Goal: Navigation & Orientation: Find specific page/section

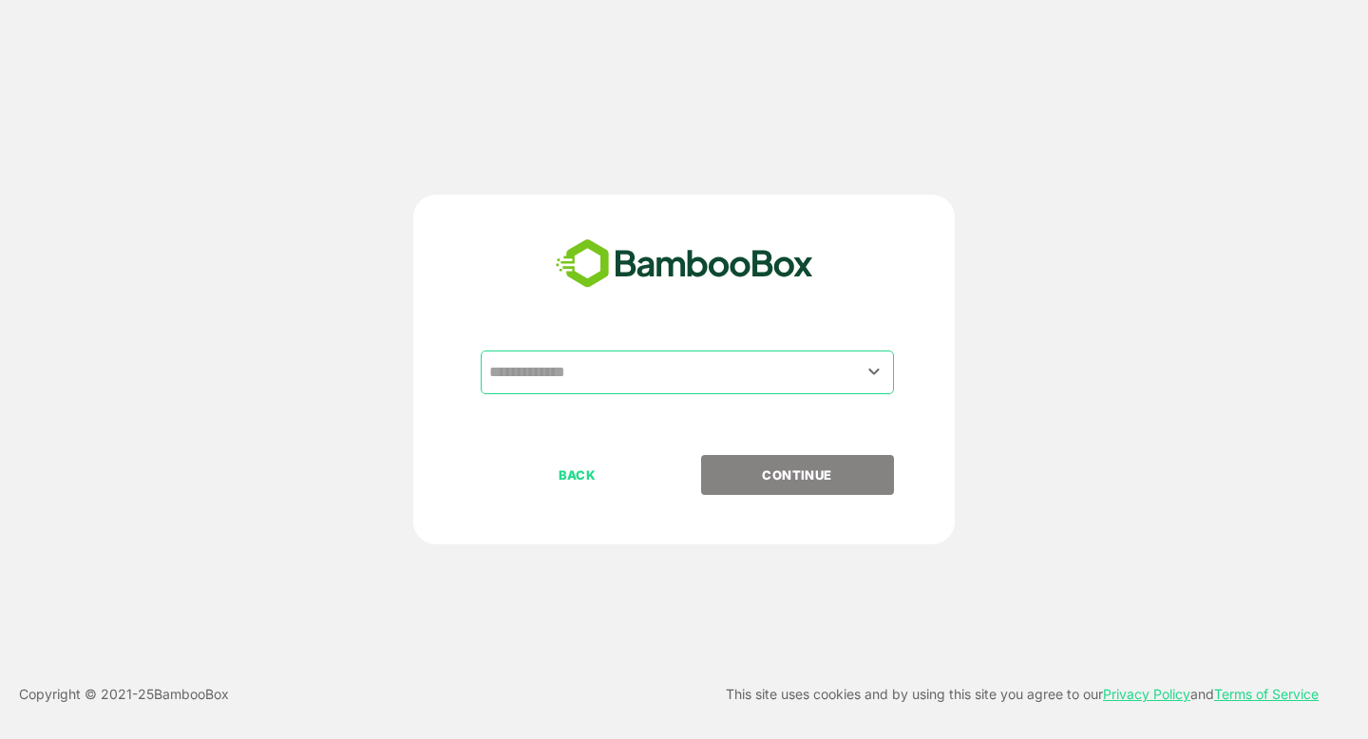
click at [534, 365] on input "text" at bounding box center [688, 372] width 406 height 36
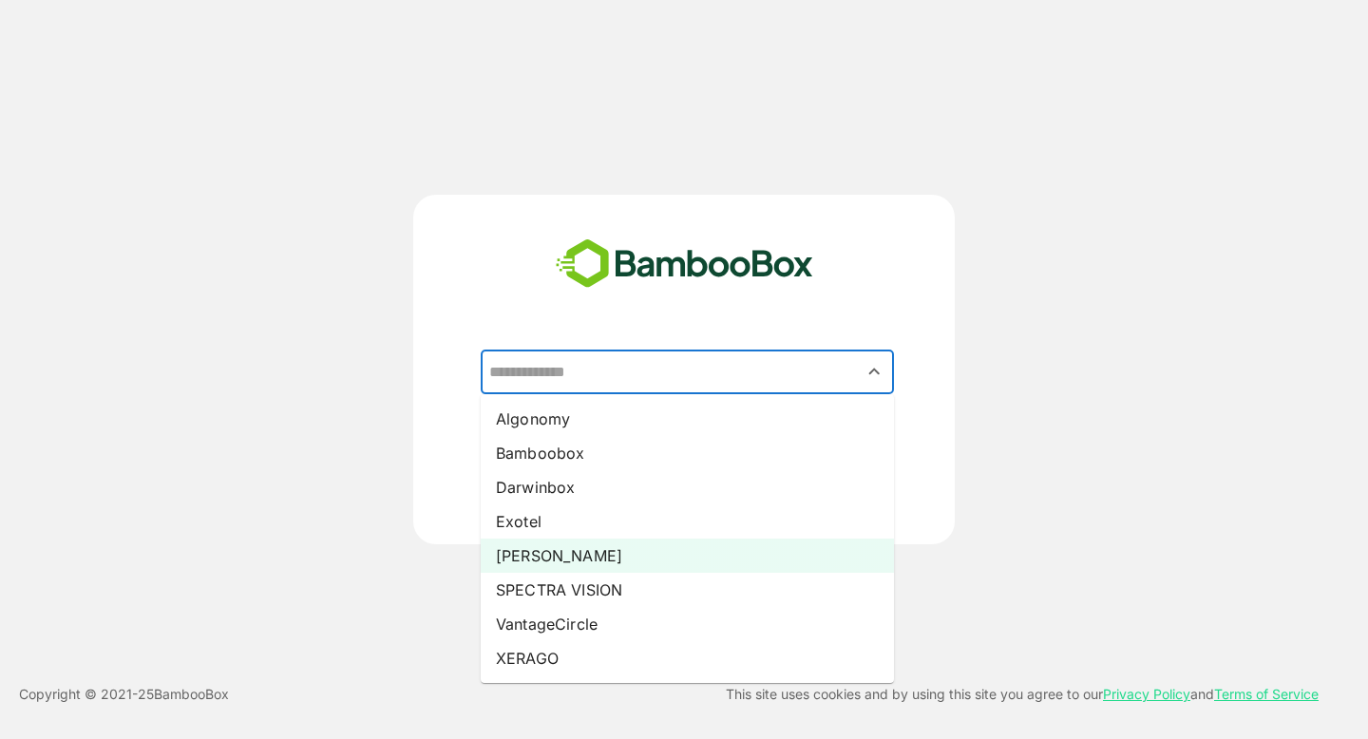
click at [568, 562] on li "[PERSON_NAME]" at bounding box center [687, 556] width 413 height 34
type input "*****"
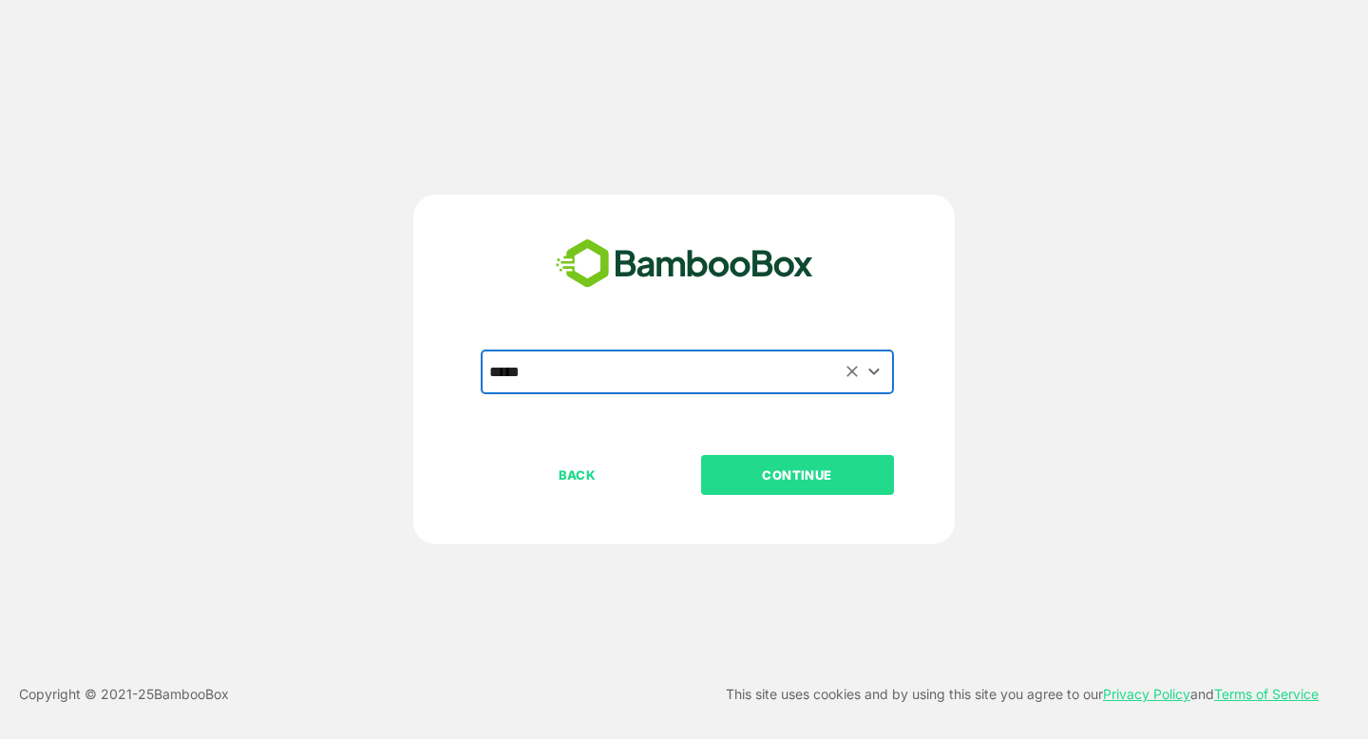
click at [749, 492] on button "CONTINUE" at bounding box center [797, 475] width 193 height 40
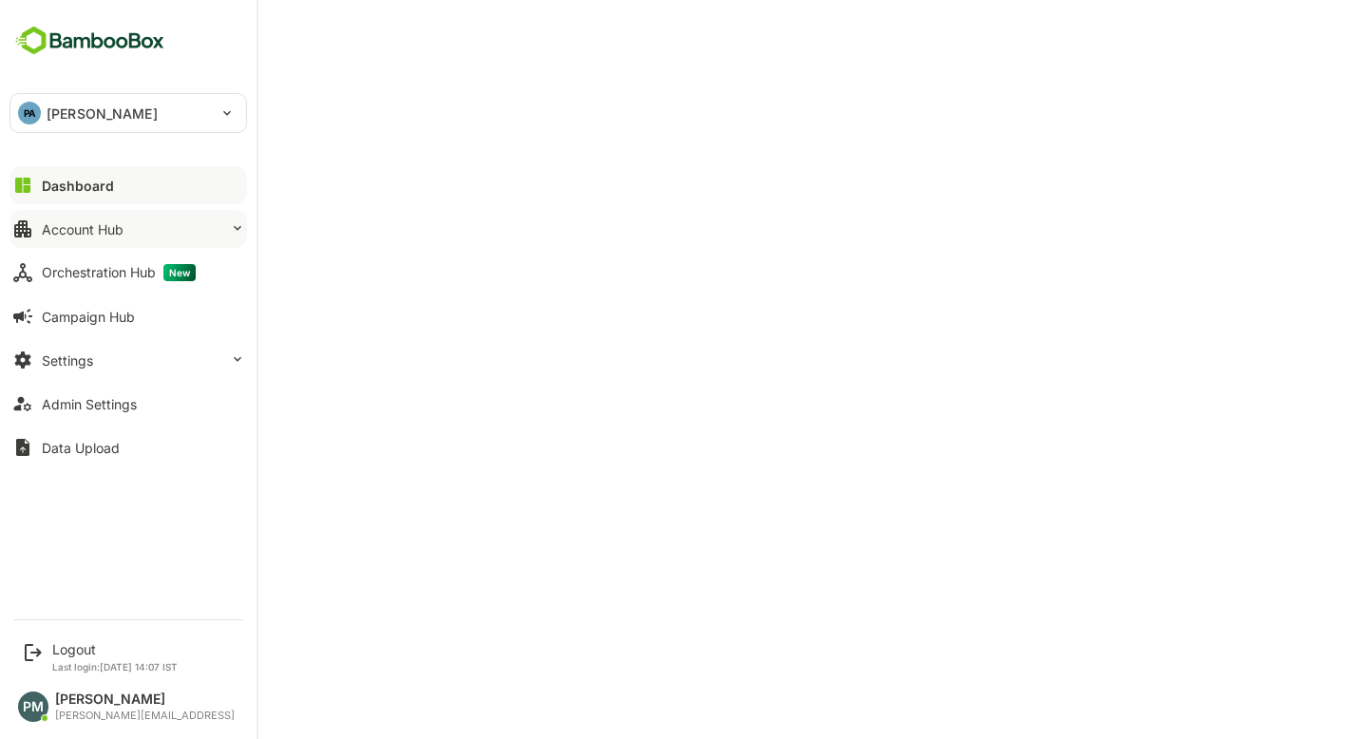
click at [119, 234] on div "Account Hub" at bounding box center [83, 229] width 82 height 16
click at [85, 185] on div "Dashboard" at bounding box center [78, 186] width 72 height 16
click at [26, 182] on icon at bounding box center [22, 185] width 15 height 15
click at [82, 222] on div "Account Hub" at bounding box center [83, 229] width 82 height 16
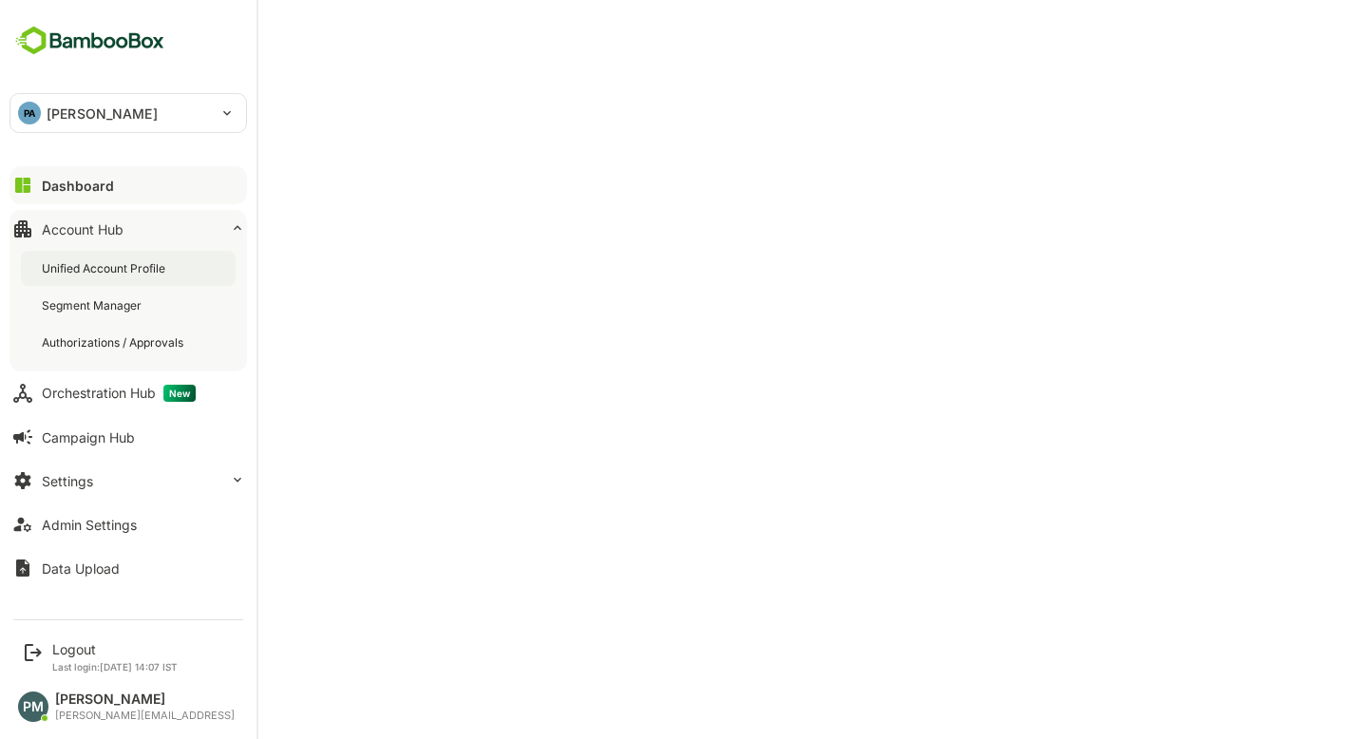
click at [125, 280] on div "Unified Account Profile" at bounding box center [128, 268] width 215 height 35
click at [105, 307] on div "Segment Manager" at bounding box center [94, 305] width 104 height 16
click at [87, 270] on div "Unified Account Profile" at bounding box center [105, 268] width 127 height 16
click at [86, 203] on button "Dashboard" at bounding box center [129, 185] width 238 height 38
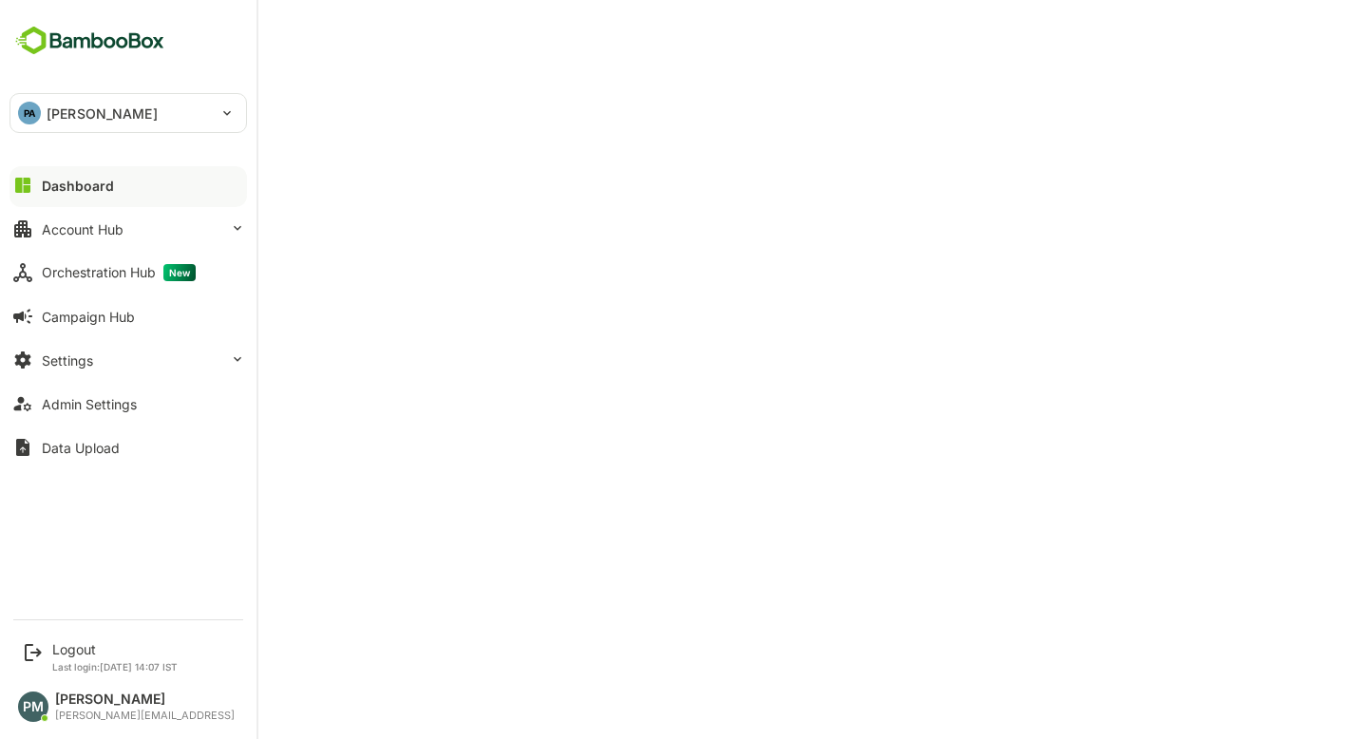
click at [70, 187] on div "Dashboard" at bounding box center [78, 186] width 72 height 16
click at [64, 237] on div "Account Hub" at bounding box center [83, 229] width 82 height 16
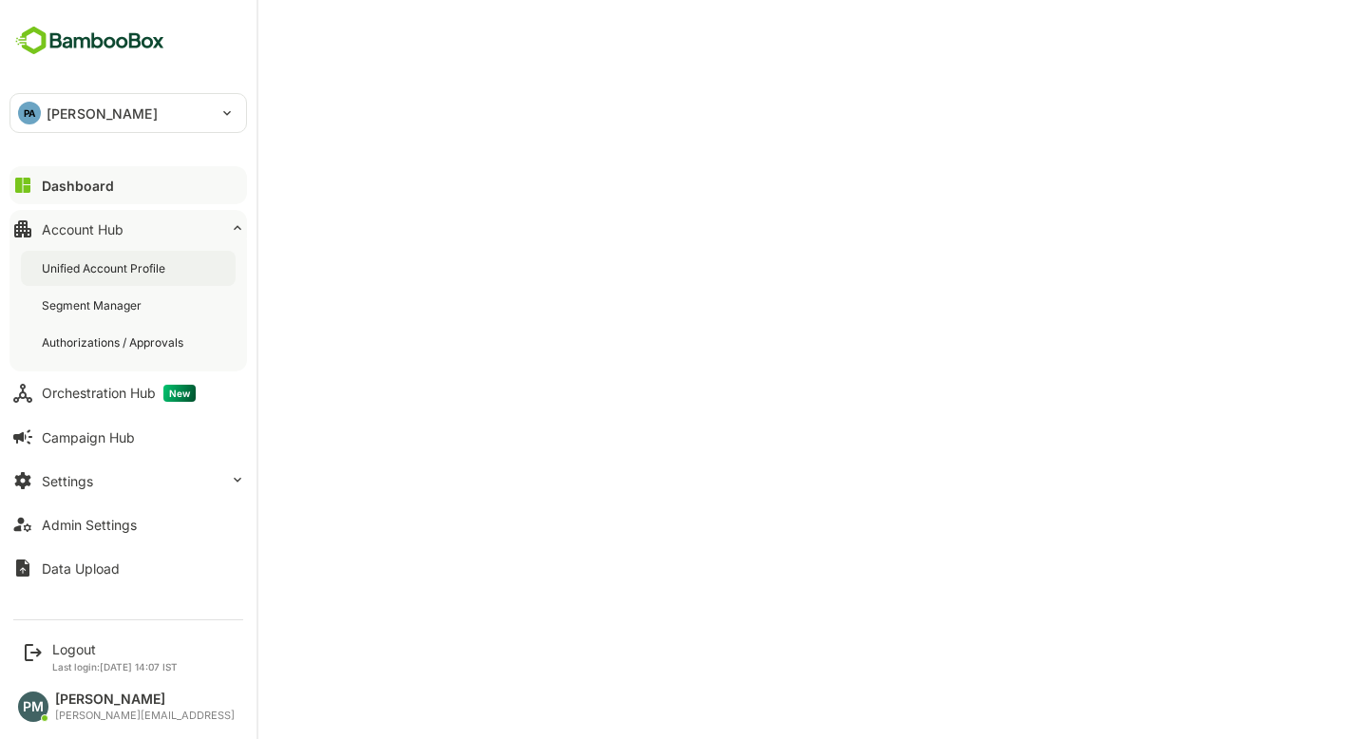
click at [141, 272] on div "Unified Account Profile" at bounding box center [105, 268] width 127 height 16
click at [113, 193] on button "Dashboard" at bounding box center [129, 185] width 238 height 38
